Goal: Navigation & Orientation: Find specific page/section

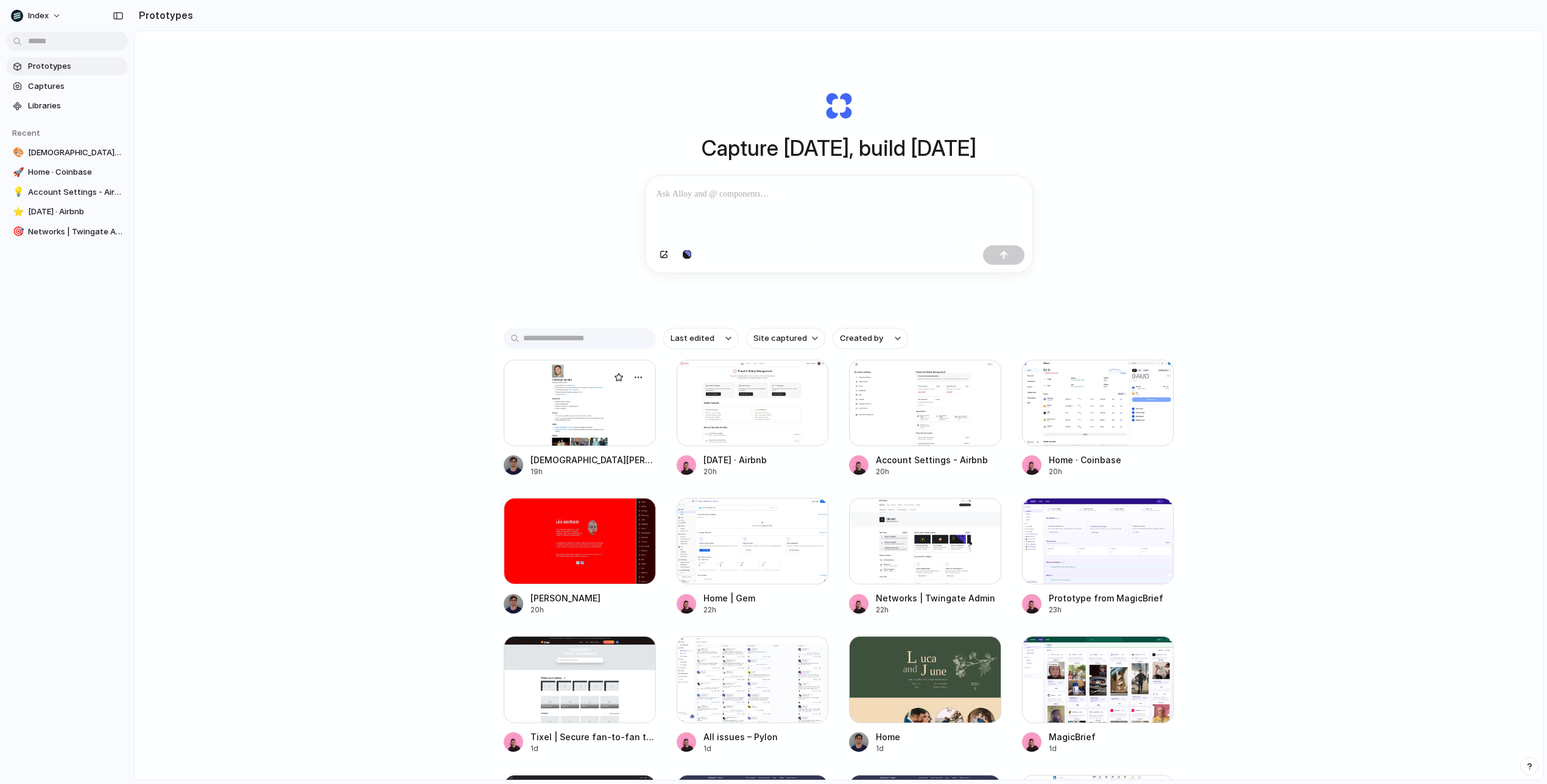
click at [577, 433] on div at bounding box center [579, 403] width 152 height 86
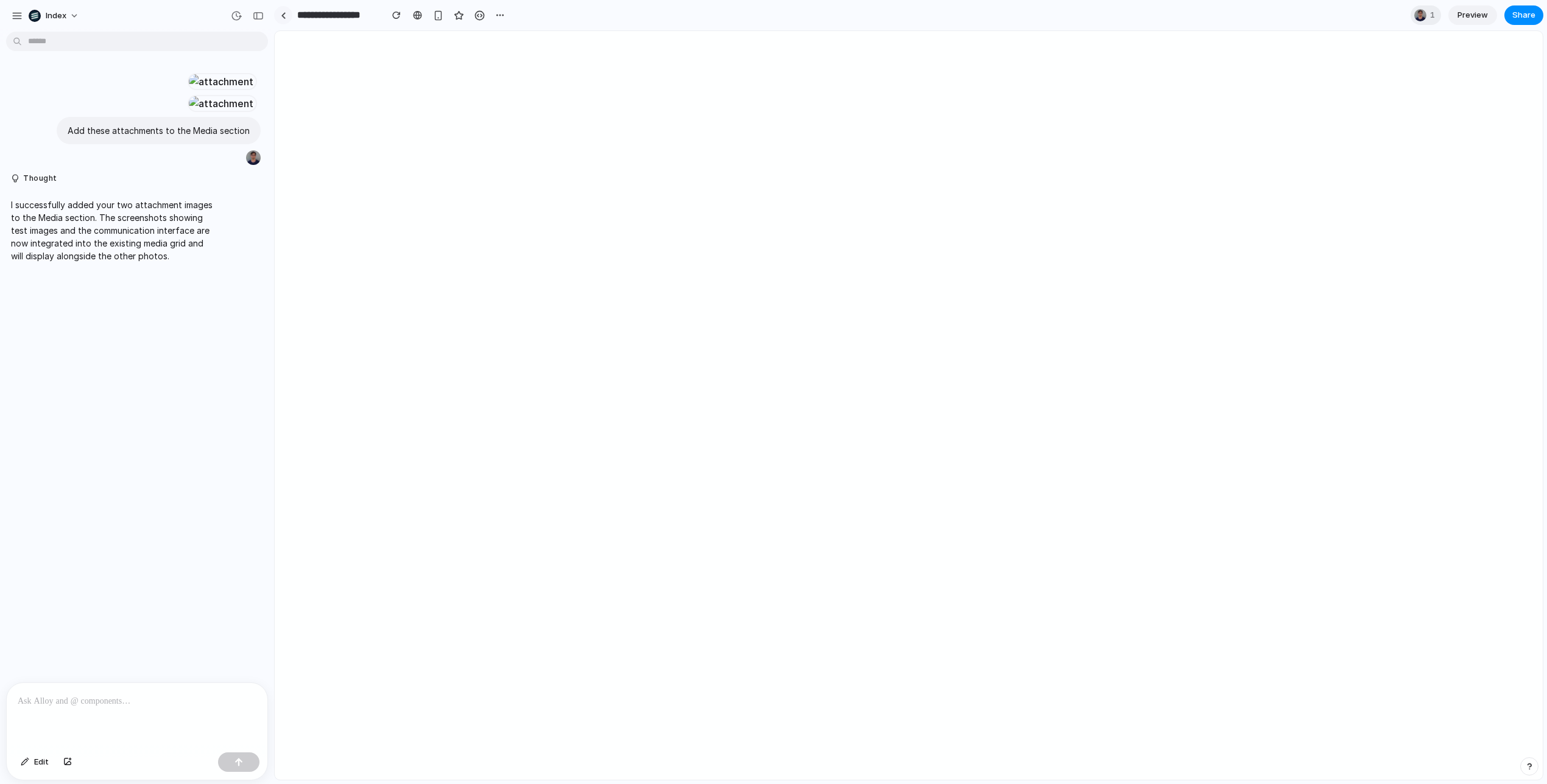
click at [288, 14] on link at bounding box center [283, 14] width 18 height 18
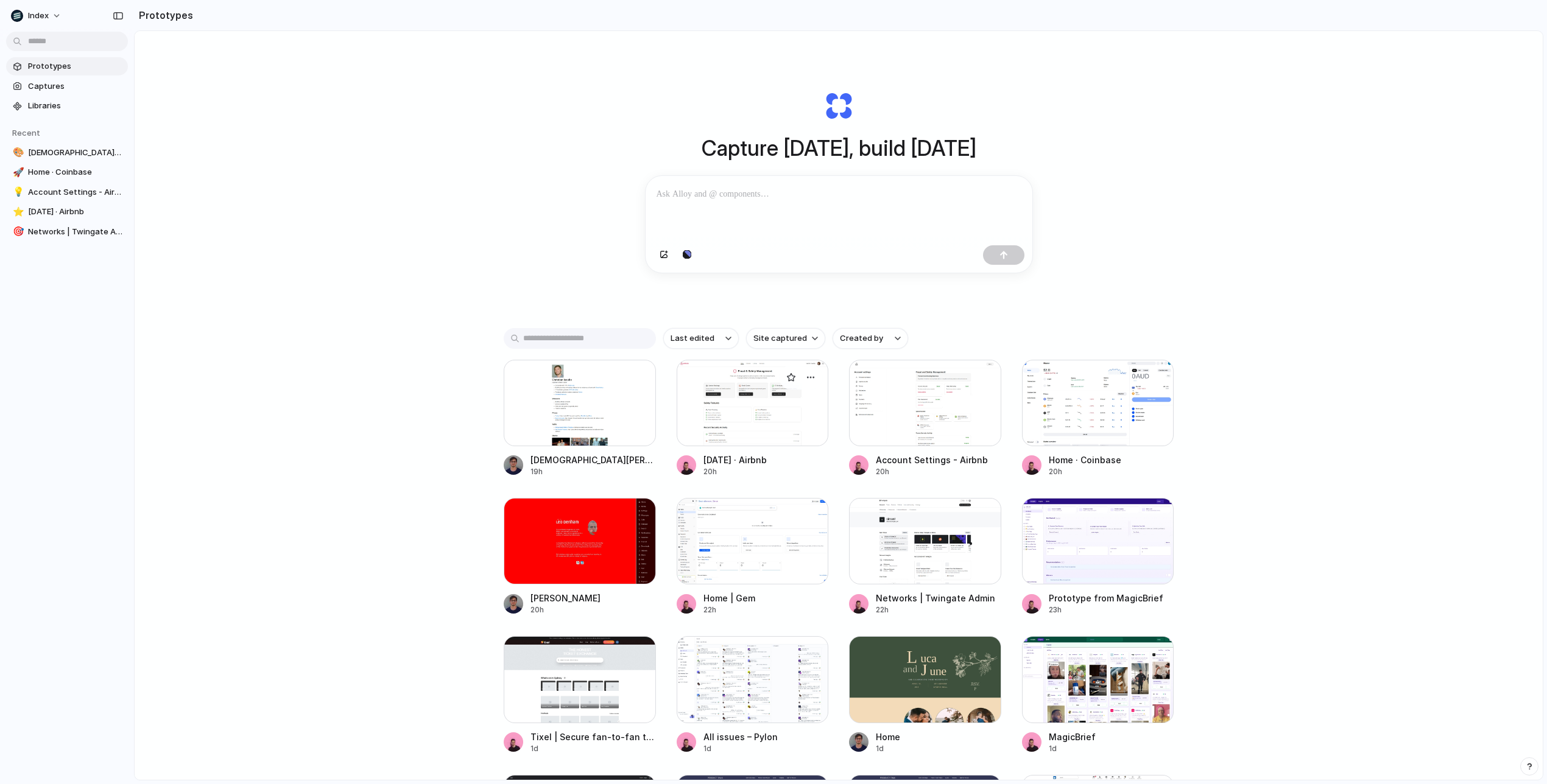
click at [702, 430] on div at bounding box center [752, 403] width 152 height 86
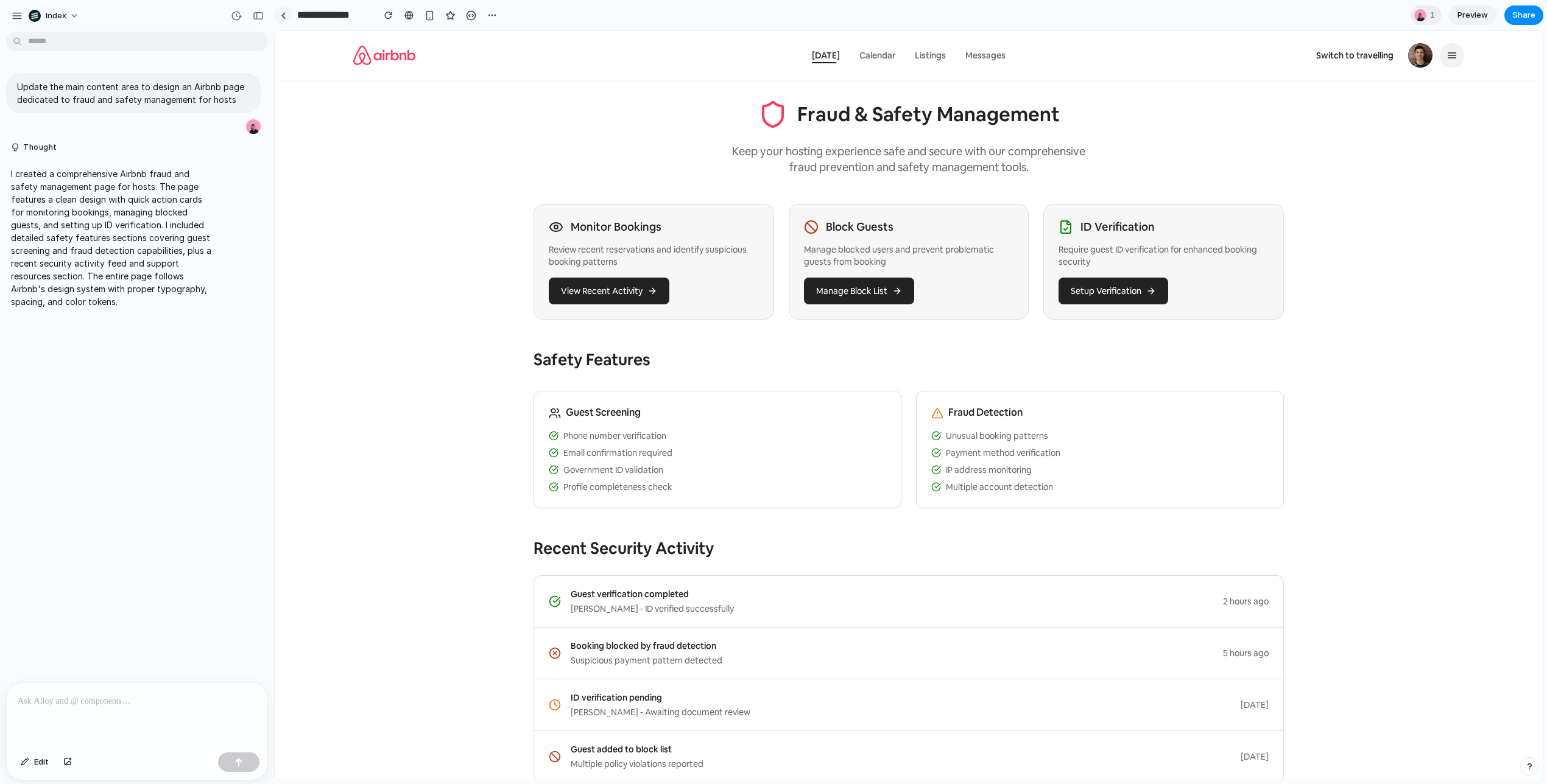
click at [281, 12] on div at bounding box center [284, 15] width 6 height 7
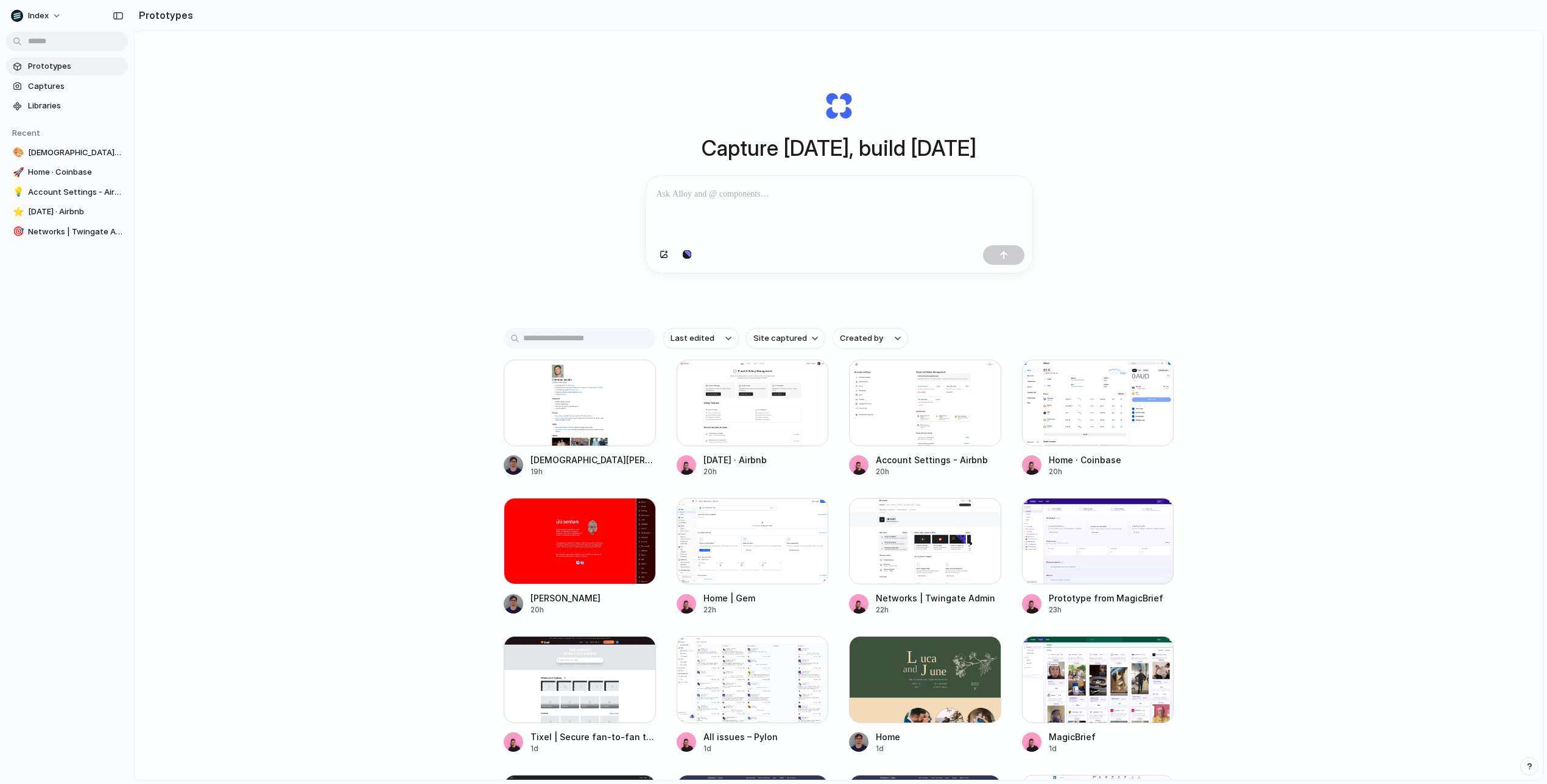
click at [1138, 283] on div "Capture [DATE], build [DATE] Clone web app Clone screenshot Start from existing…" at bounding box center [838, 437] width 1408 height 814
click at [1293, 459] on div "Capture [DATE], build [DATE] Clone web app Clone screenshot Start from existing…" at bounding box center [838, 437] width 1408 height 814
click at [1233, 485] on div "Capture [DATE], build [DATE] Clone web app Clone screenshot Start from existing…" at bounding box center [838, 437] width 1408 height 814
click at [1285, 459] on div "Capture [DATE], build [DATE] Clone web app Clone screenshot Start from existing…" at bounding box center [838, 437] width 1408 height 814
click at [940, 564] on div at bounding box center [925, 542] width 152 height 86
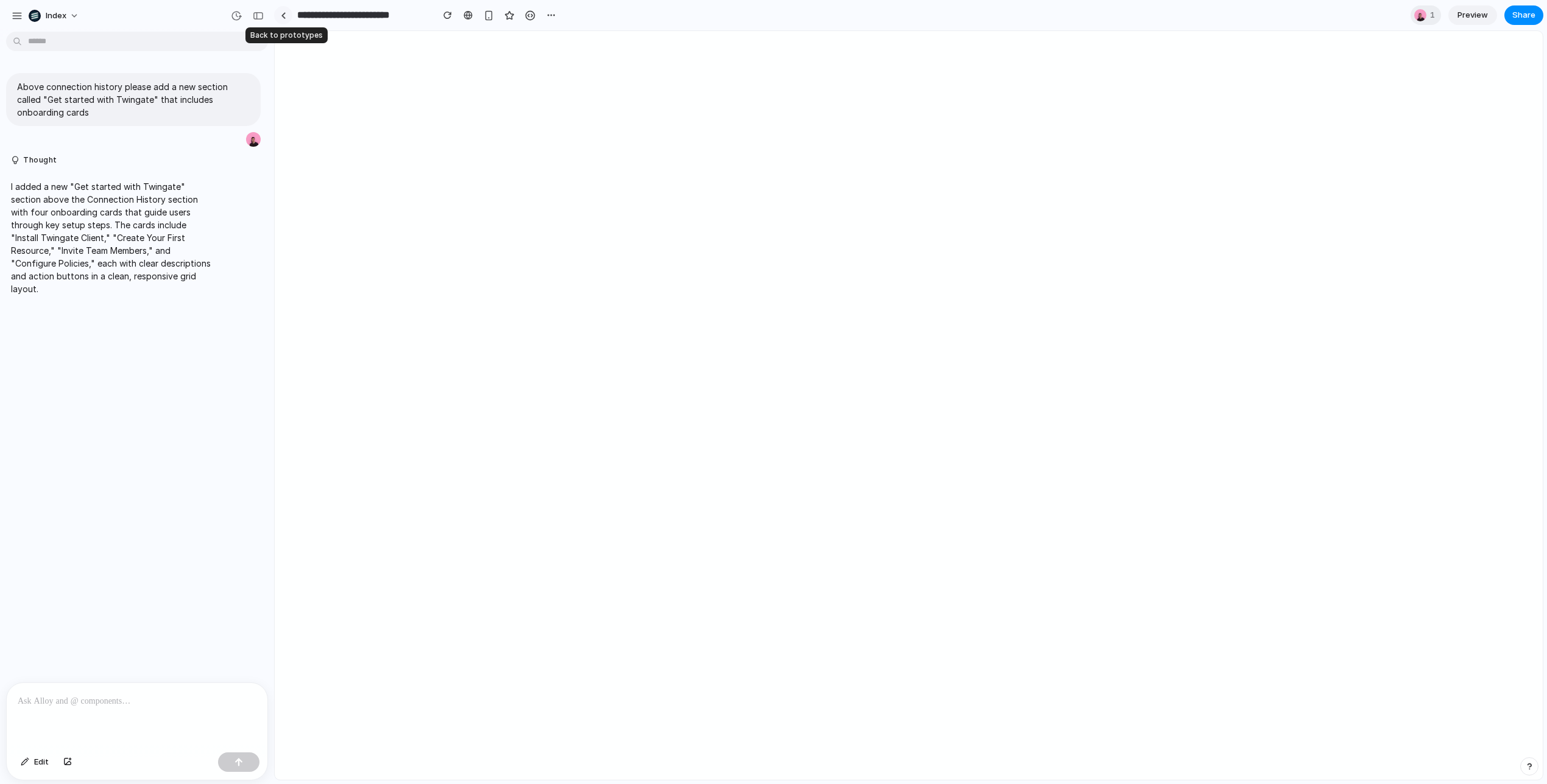
click at [279, 17] on link at bounding box center [283, 14] width 18 height 18
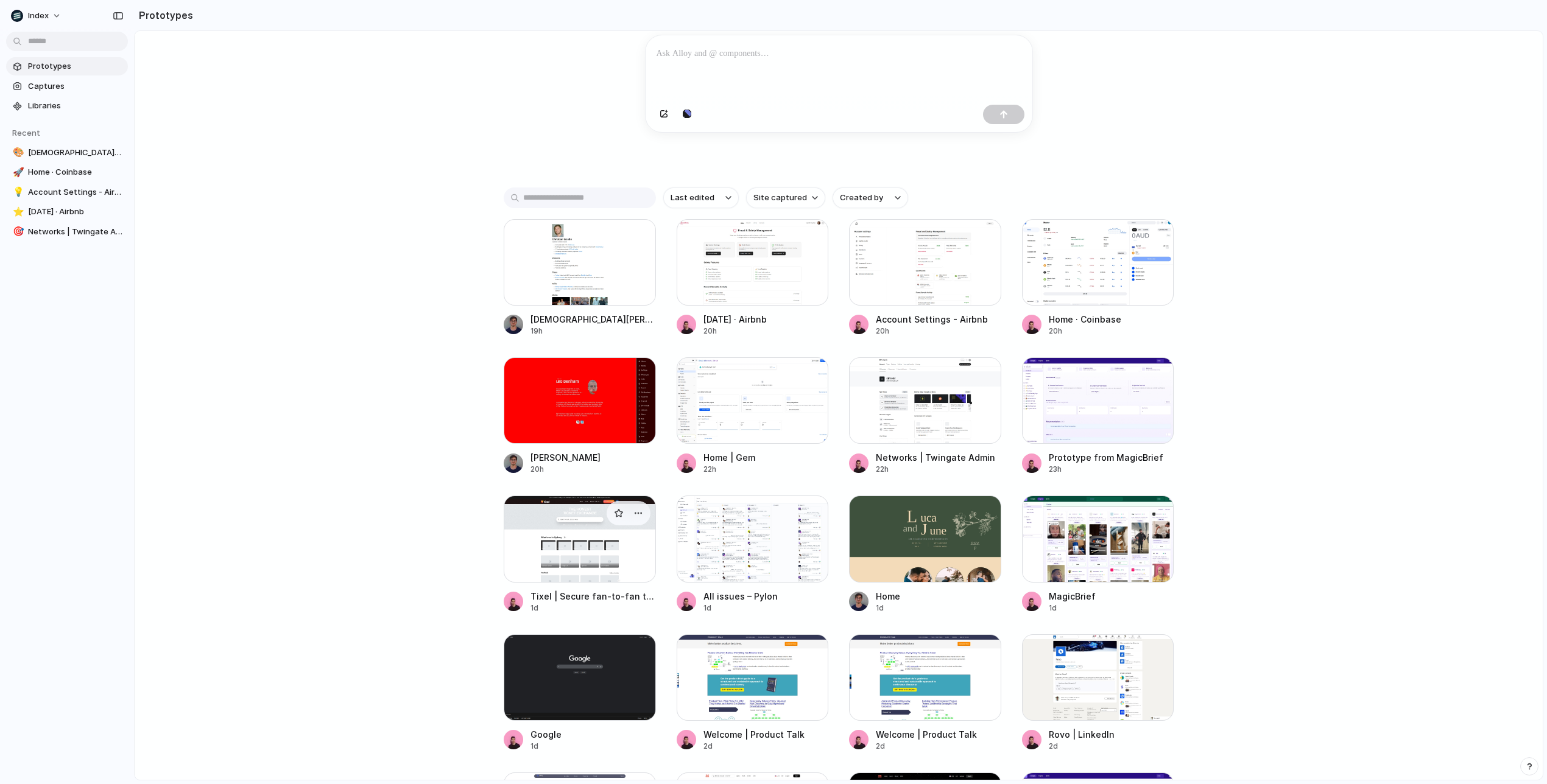
scroll to position [141, 0]
click at [954, 556] on div at bounding box center [925, 538] width 152 height 86
